Goal: Task Accomplishment & Management: Manage account settings

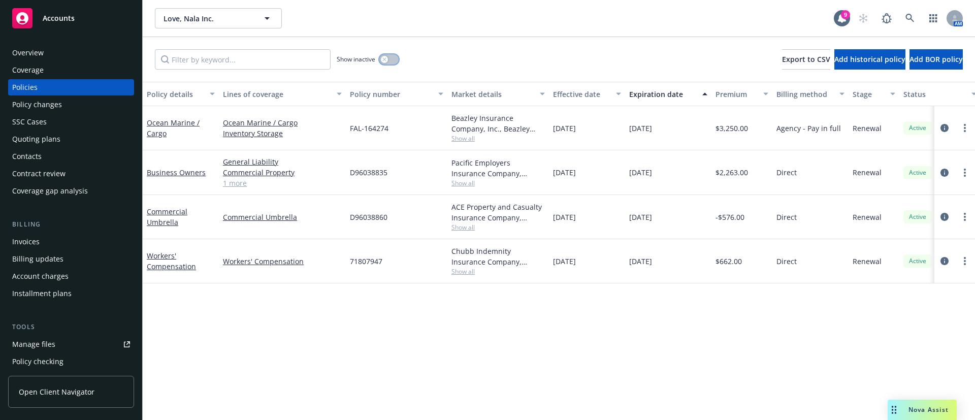
click at [389, 60] on button "button" at bounding box center [388, 59] width 19 height 10
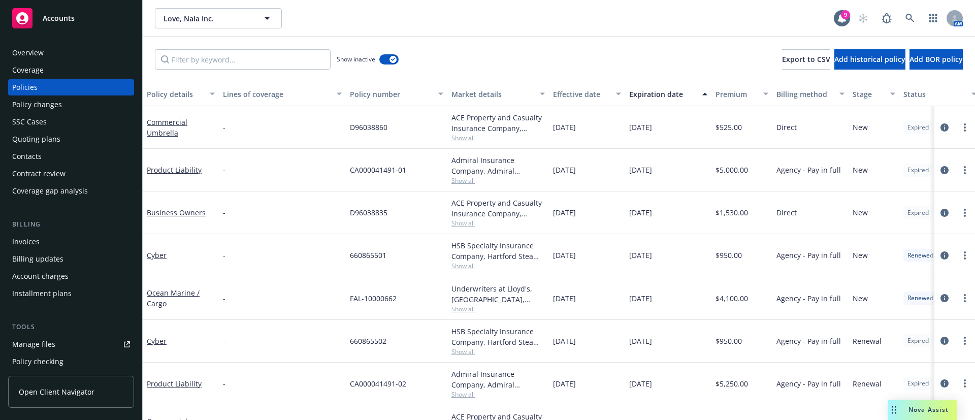
click at [671, 89] on div "Expiration date" at bounding box center [662, 94] width 67 height 11
